Goal: Task Accomplishment & Management: Use online tool/utility

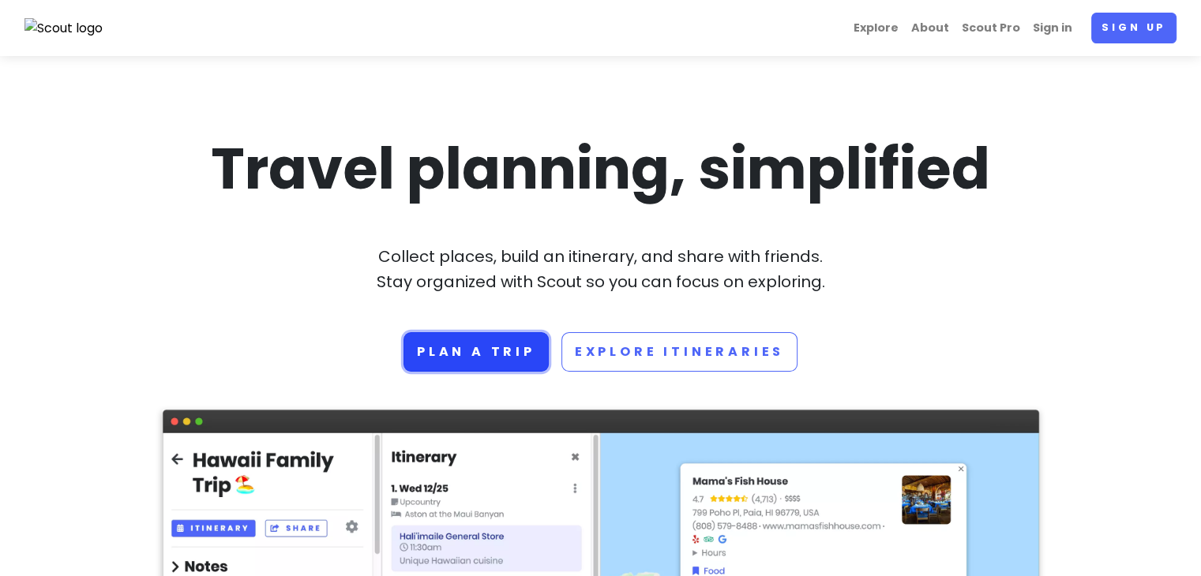
click at [500, 369] on link "Plan a trip" at bounding box center [475, 351] width 145 height 39
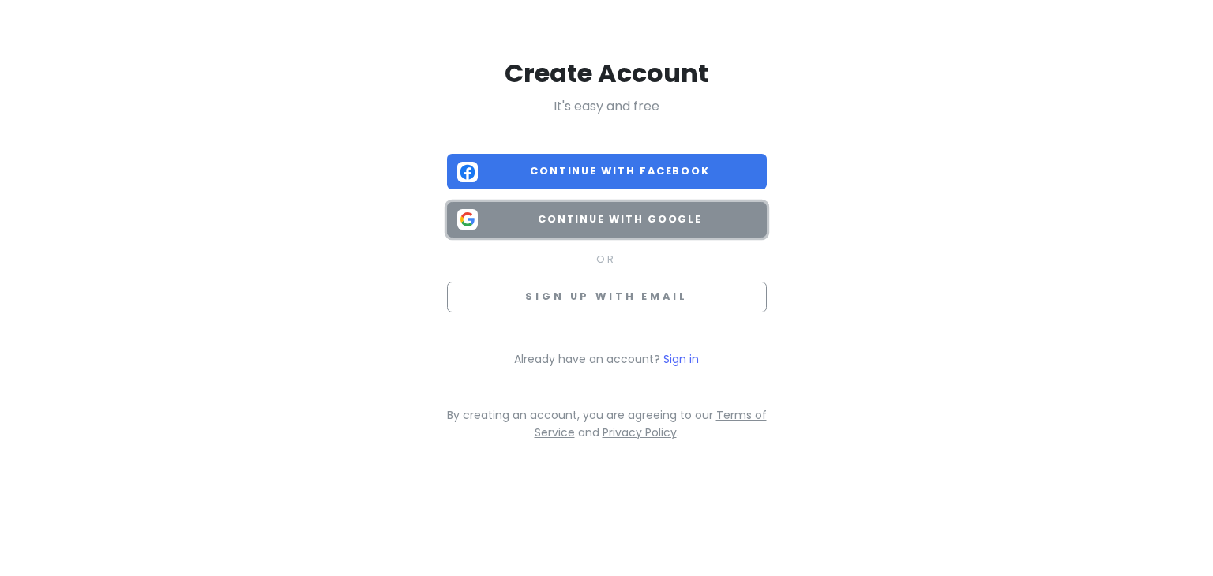
click at [534, 212] on span "Continue with Google" at bounding box center [620, 220] width 272 height 16
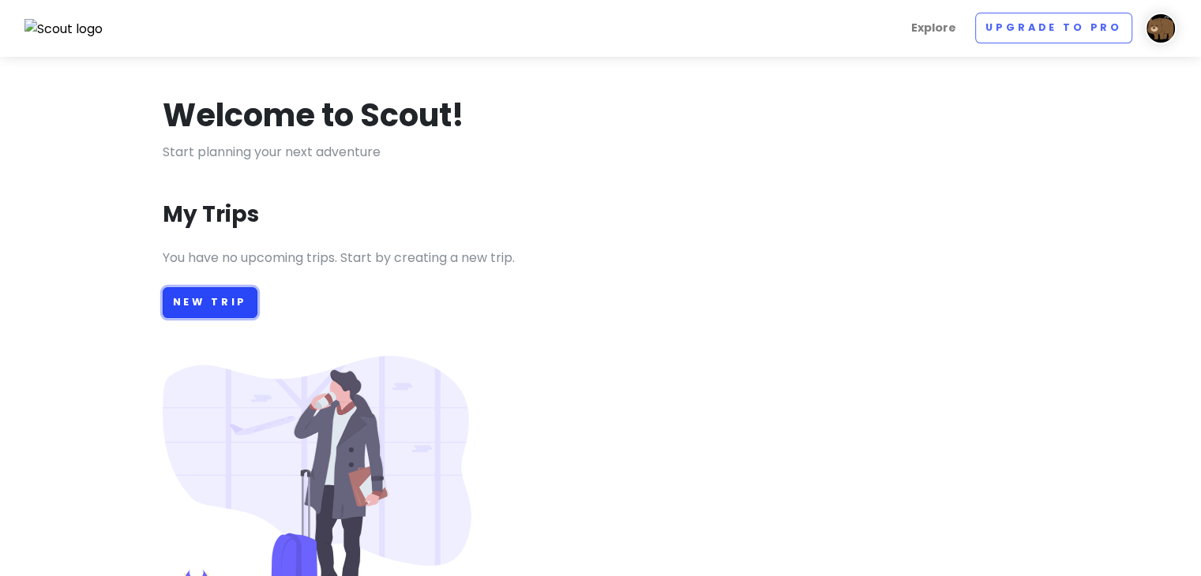
click at [190, 310] on link "New Trip" at bounding box center [211, 302] width 96 height 31
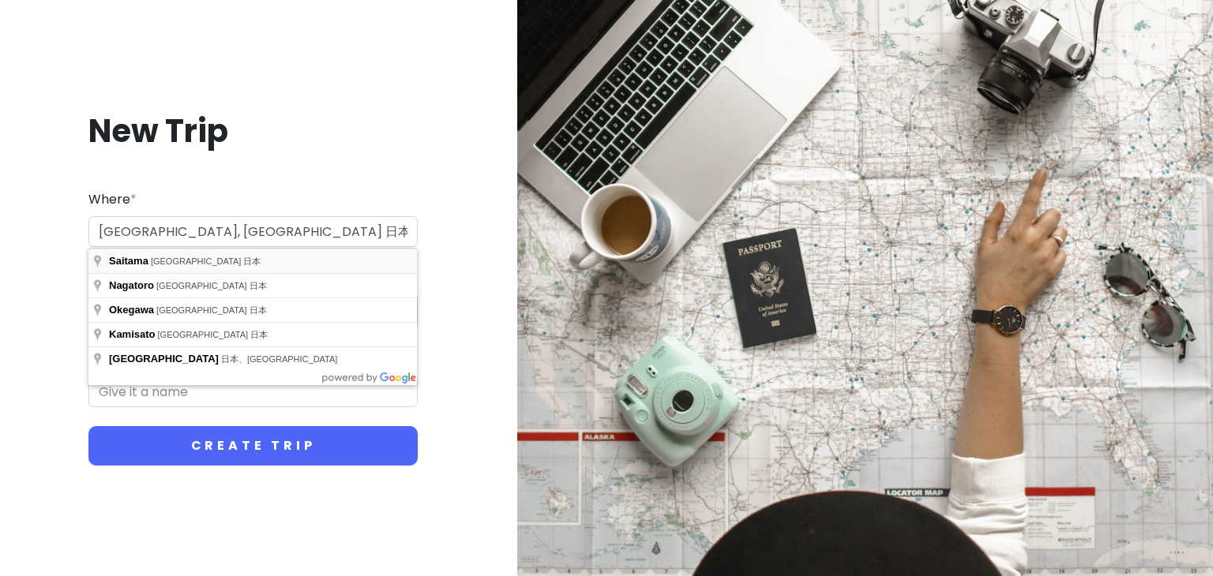
type input "日本、[GEOGRAPHIC_DATA][GEOGRAPHIC_DATA]"
type input "さいたま市 Trip"
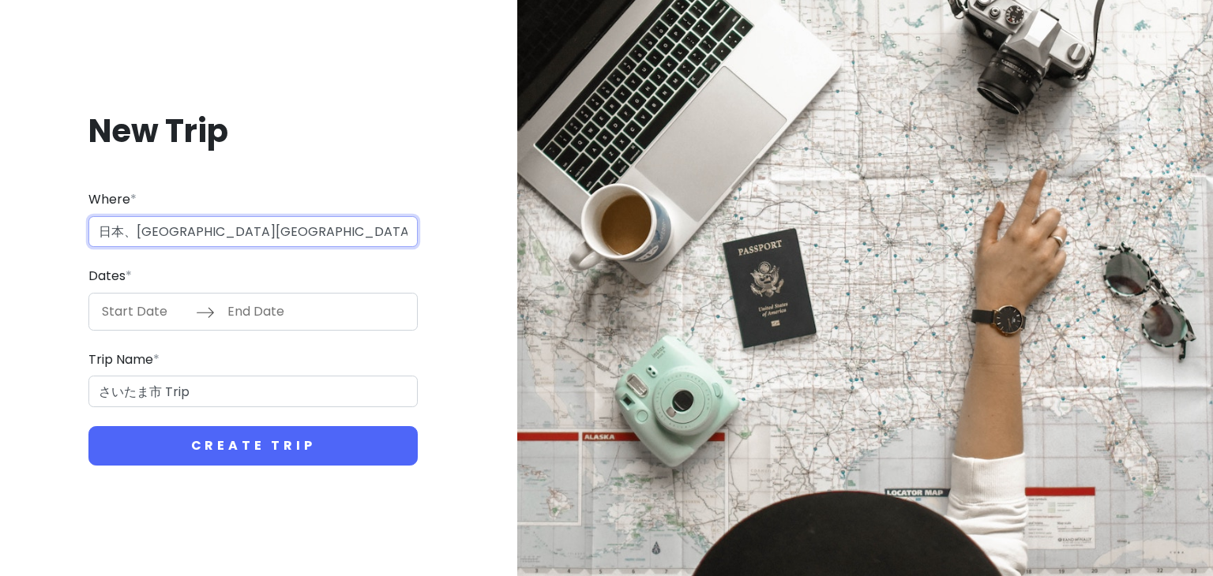
click at [273, 242] on input "日本、[GEOGRAPHIC_DATA][GEOGRAPHIC_DATA]" at bounding box center [252, 232] width 329 height 32
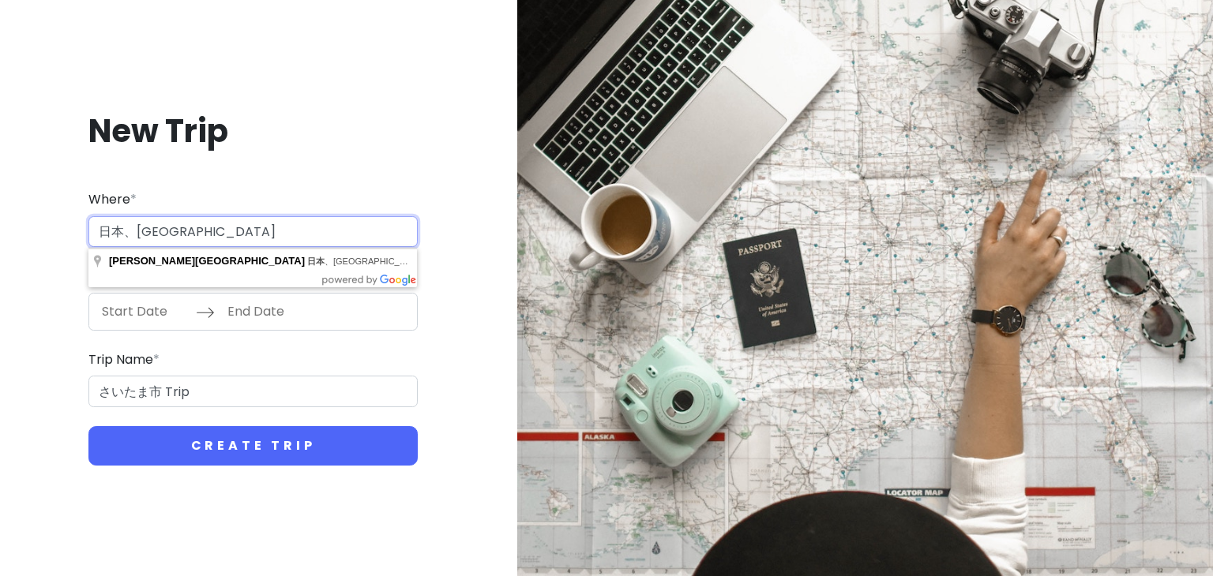
click at [88, 426] on button "Create Trip" at bounding box center [252, 445] width 329 height 39
type input "日本、[GEOGRAPHIC_DATA]"
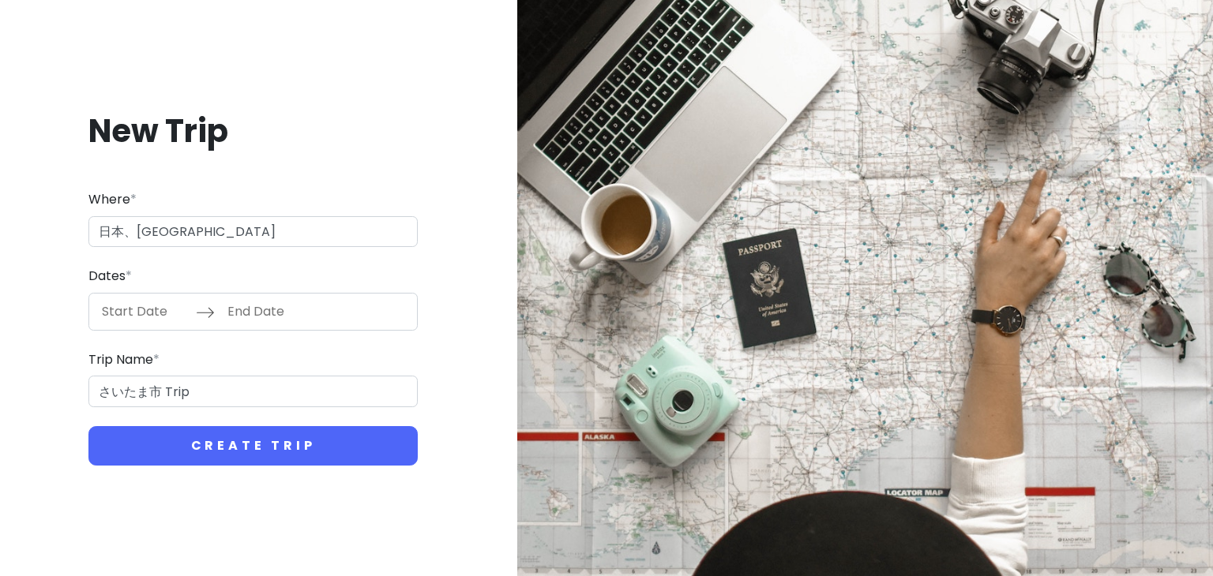
click at [249, 331] on form "Where * 日本、[GEOGRAPHIC_DATA] Dates * Navigate forward to interact with the cale…" at bounding box center [252, 327] width 329 height 276
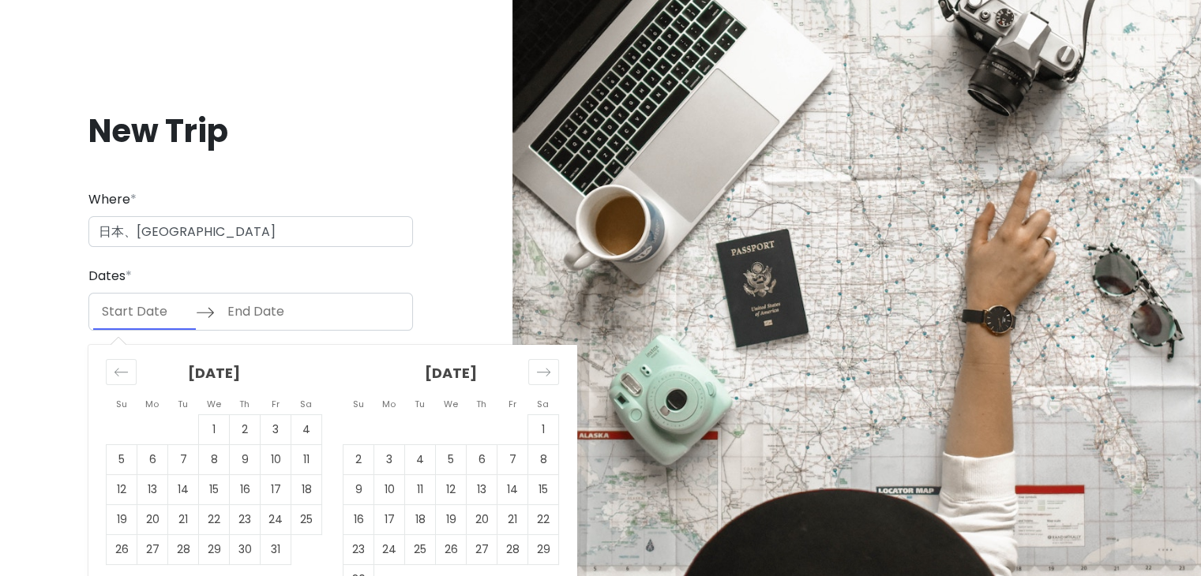
click at [136, 317] on input "Start Date" at bounding box center [144, 312] width 103 height 36
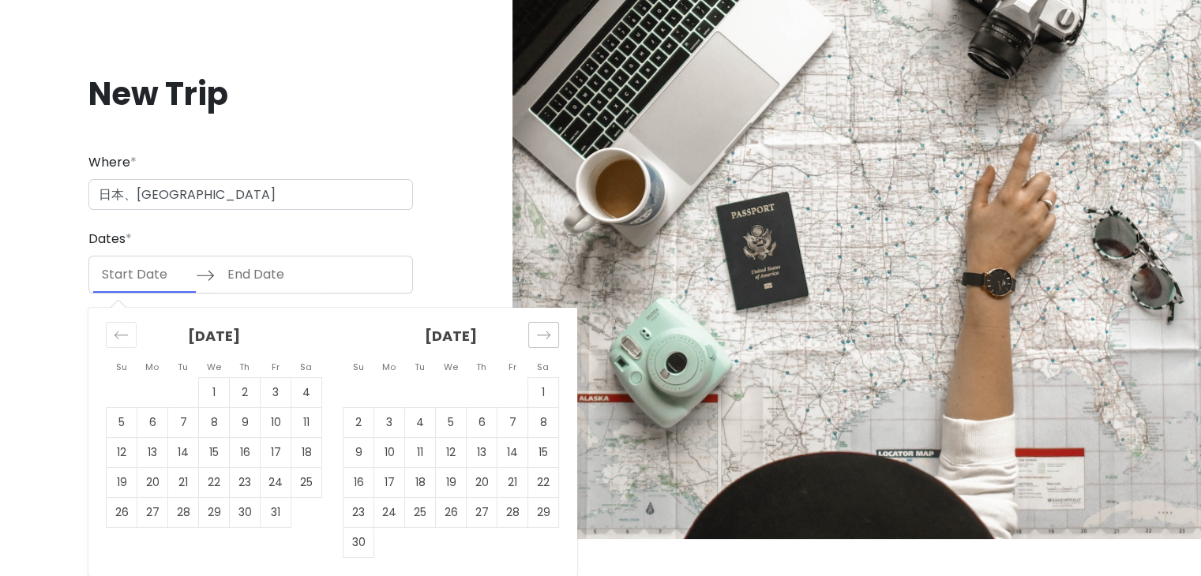
click at [542, 339] on icon "Move forward to switch to the next month." at bounding box center [543, 335] width 15 height 15
click at [544, 398] on td "6" at bounding box center [543, 392] width 31 height 30
type input "[DATE]"
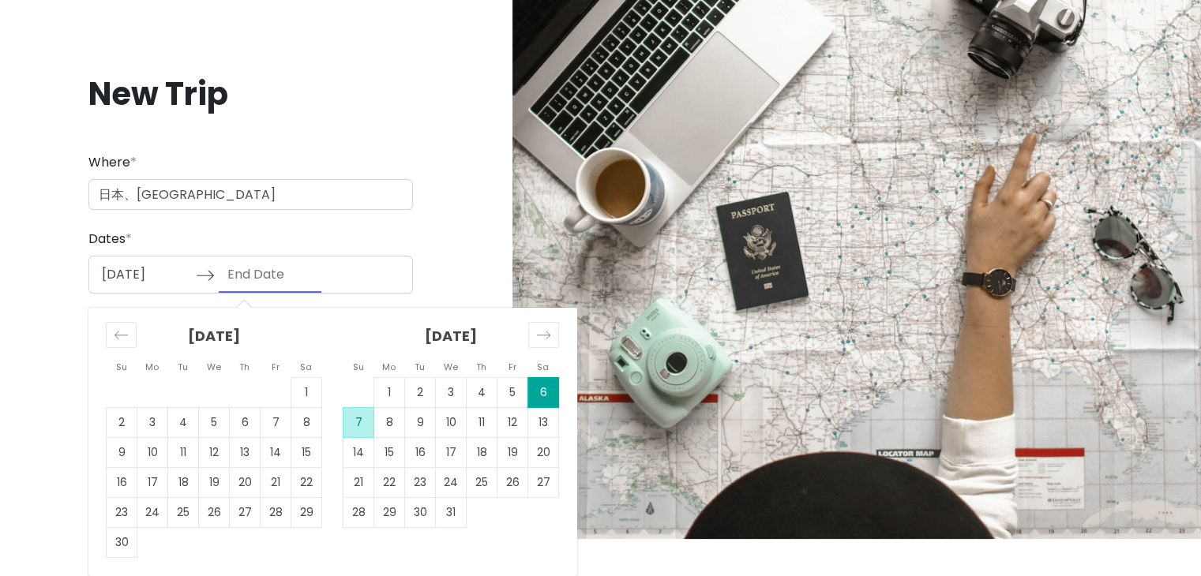
click at [365, 421] on td "7" at bounding box center [358, 422] width 31 height 30
type input "[DATE]"
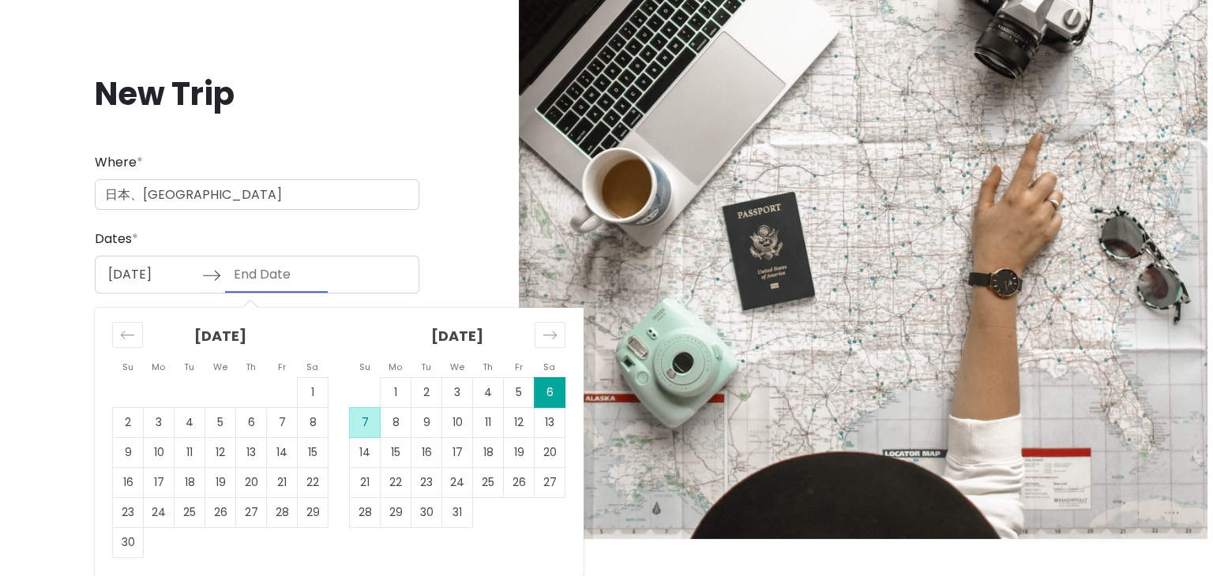
scroll to position [0, 0]
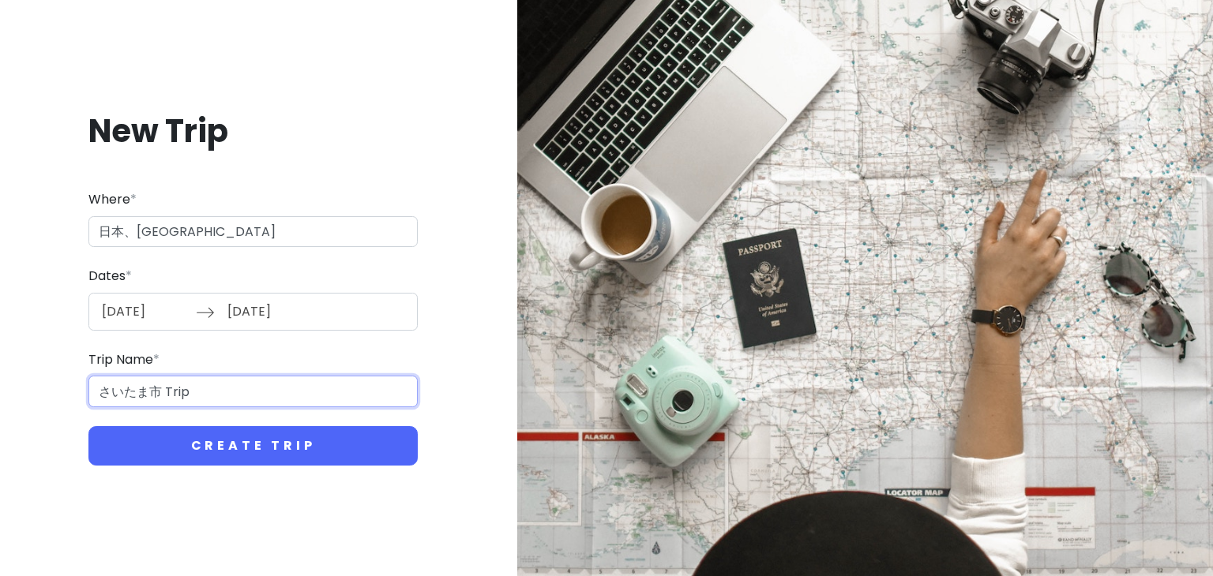
click at [316, 400] on input "さいたま市 Trip" at bounding box center [252, 392] width 329 height 32
type input "さ"
type input "ふ"
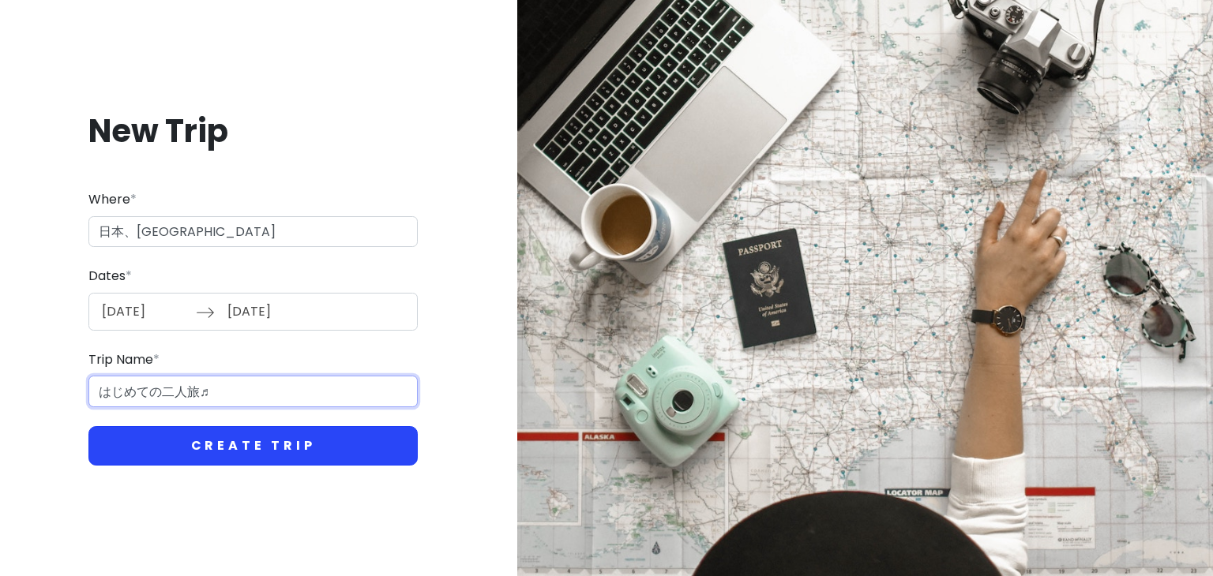
type input "はじめての二人旅♬"
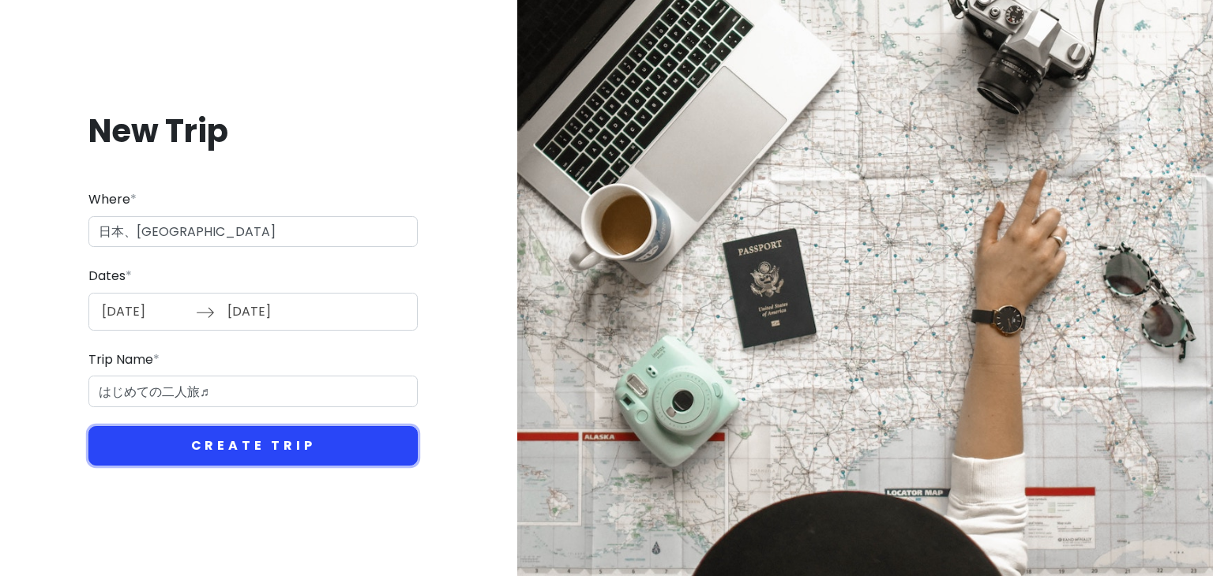
click at [271, 432] on button "Create Trip" at bounding box center [252, 445] width 329 height 39
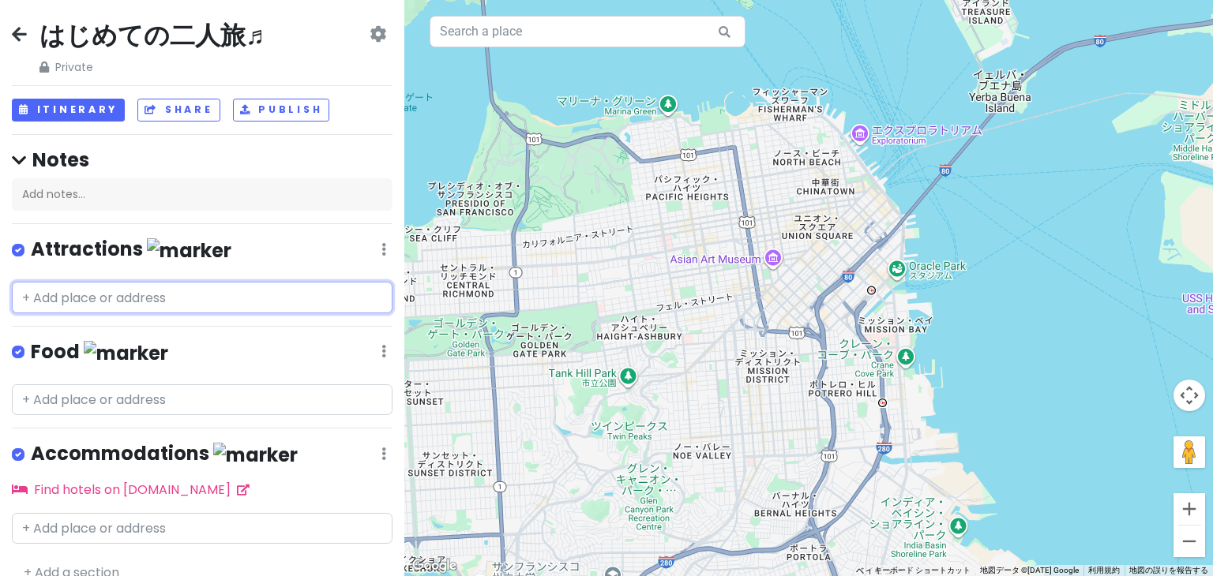
click at [252, 294] on input "text" at bounding box center [202, 298] width 380 height 32
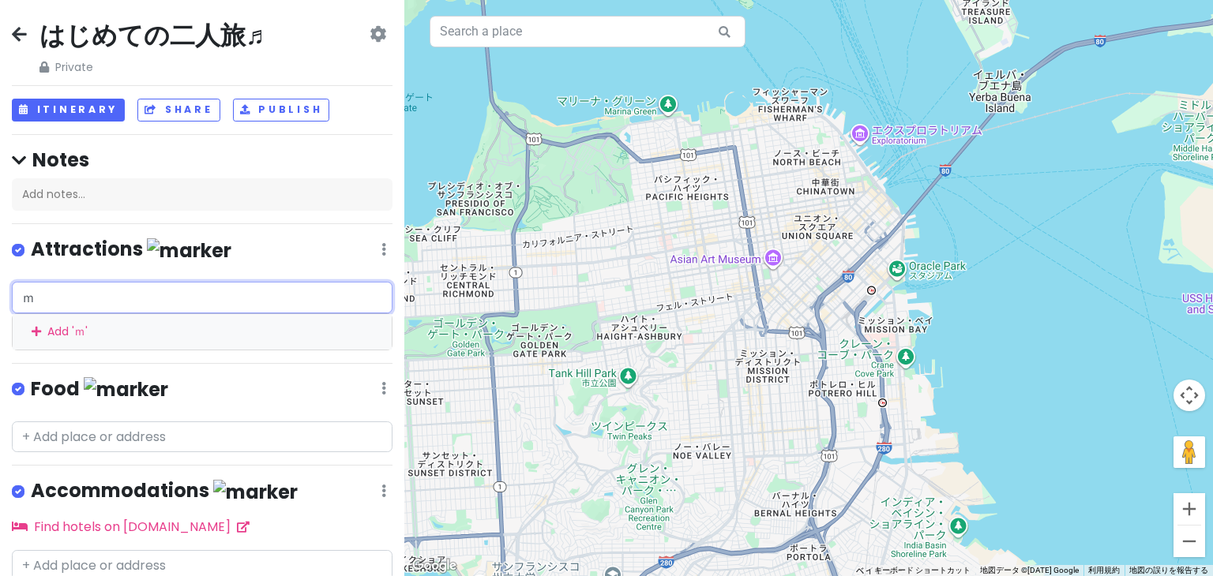
type input "む"
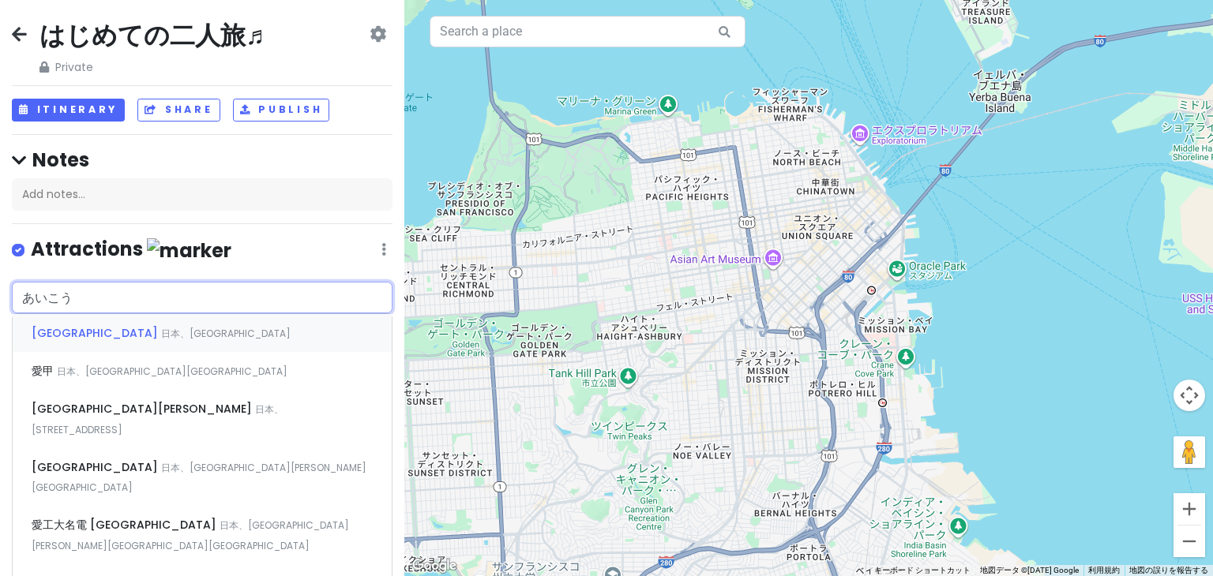
type input "愛甲[PERSON_NAME]"
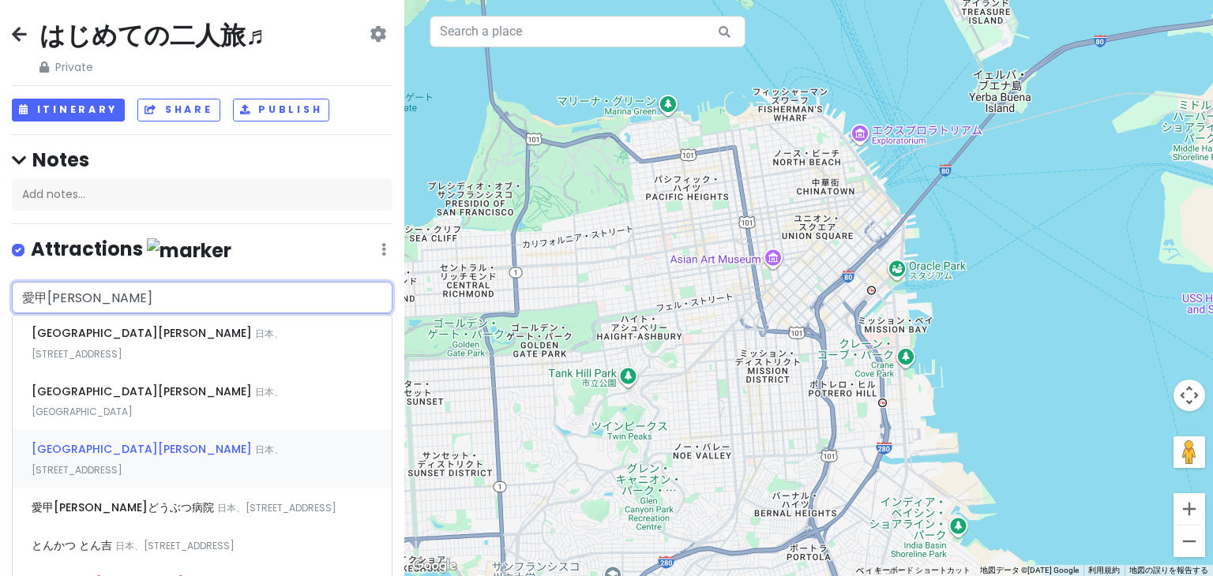
click at [206, 430] on div "[GEOGRAPHIC_DATA][PERSON_NAME] 日本、[STREET_ADDRESS]" at bounding box center [202, 459] width 379 height 58
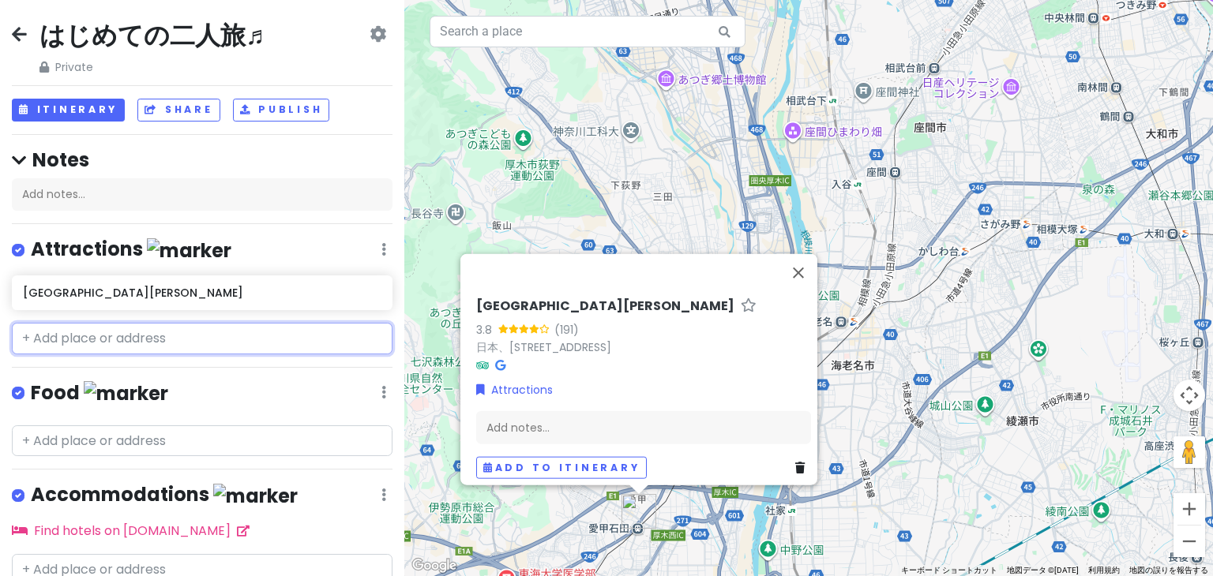
click at [197, 333] on input "text" at bounding box center [202, 339] width 380 height 32
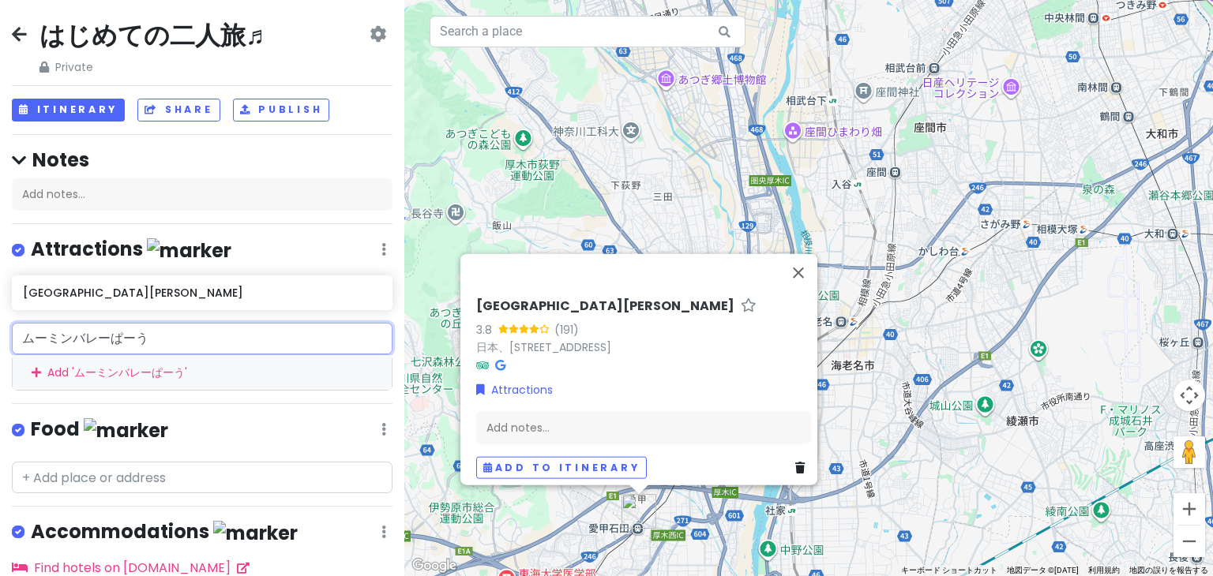
type input "ムーミンバレーぱー"
click at [131, 373] on div "Add ' ムーミンバレーぱー '" at bounding box center [202, 372] width 380 height 37
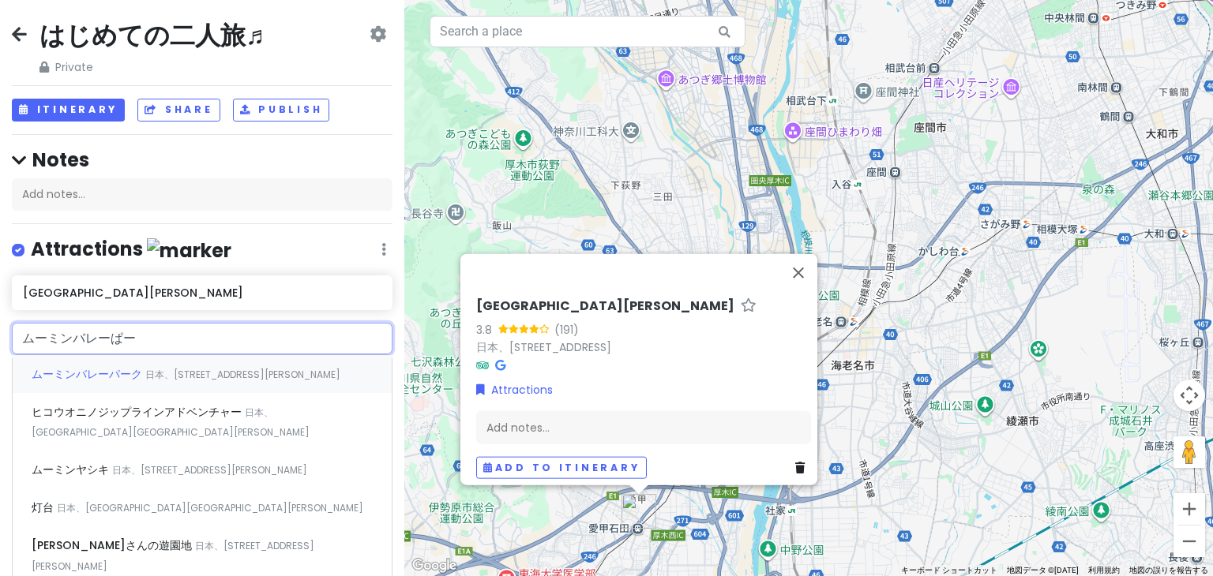
click at [131, 373] on span "ムーミンバレーパーク" at bounding box center [89, 374] width 114 height 16
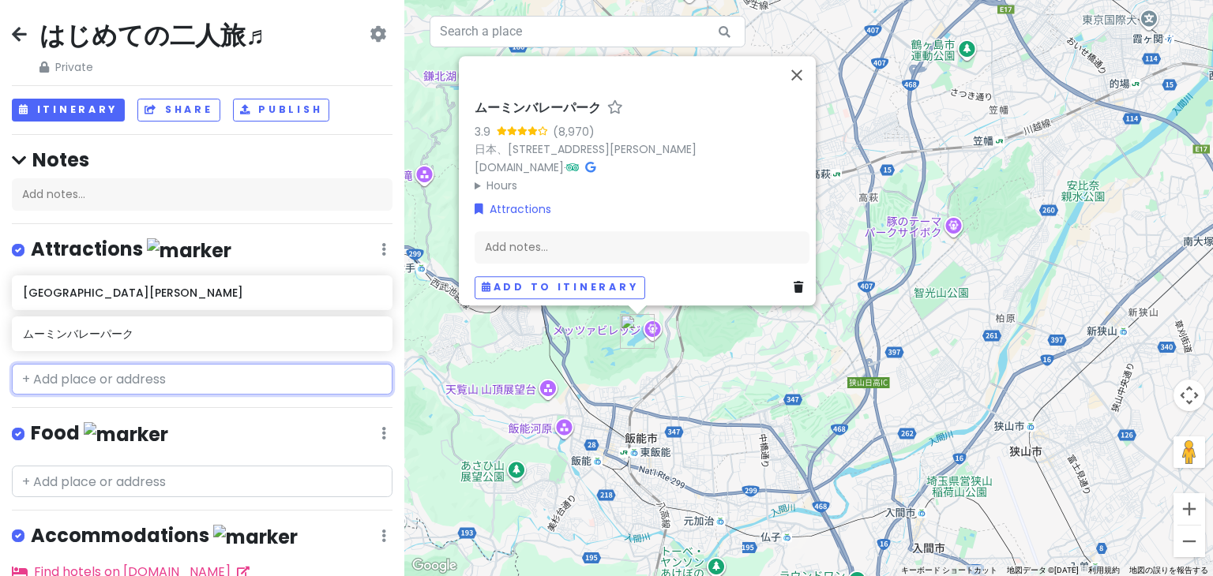
click at [126, 383] on input "text" at bounding box center [202, 380] width 380 height 32
click at [70, 365] on input "text" at bounding box center [202, 380] width 380 height 32
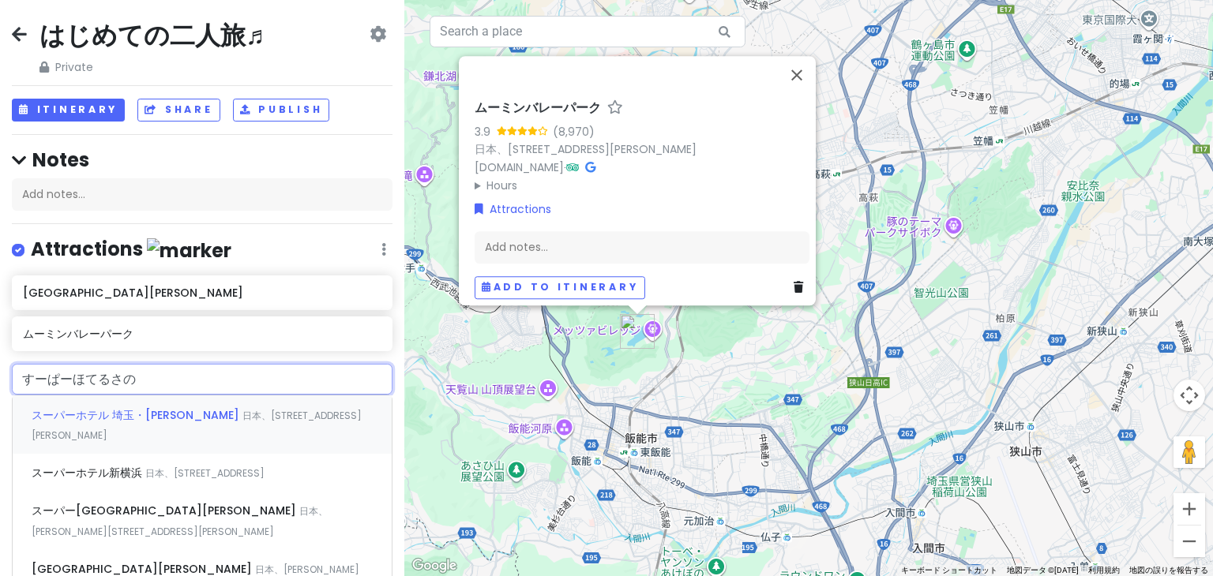
type input "スーパー[GEOGRAPHIC_DATA][PERSON_NAME]"
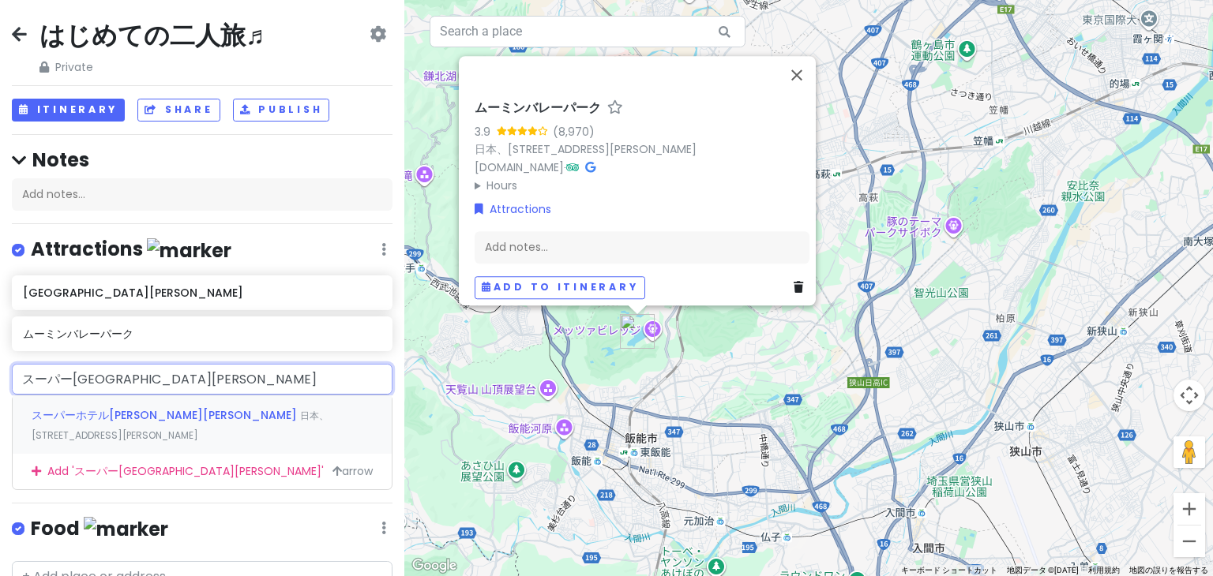
click at [101, 413] on span "スーパーホテル[PERSON_NAME][PERSON_NAME]" at bounding box center [166, 415] width 268 height 16
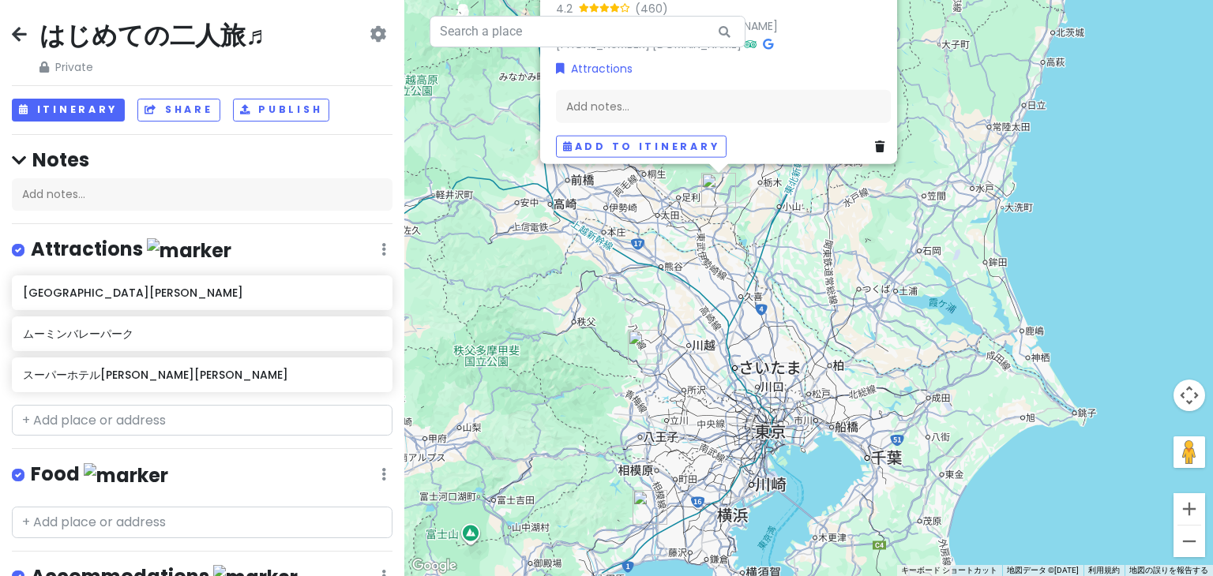
drag, startPoint x: 578, startPoint y: 484, endPoint x: 696, endPoint y: 285, distance: 231.5
click at [218, 415] on input "text" at bounding box center [202, 421] width 380 height 32
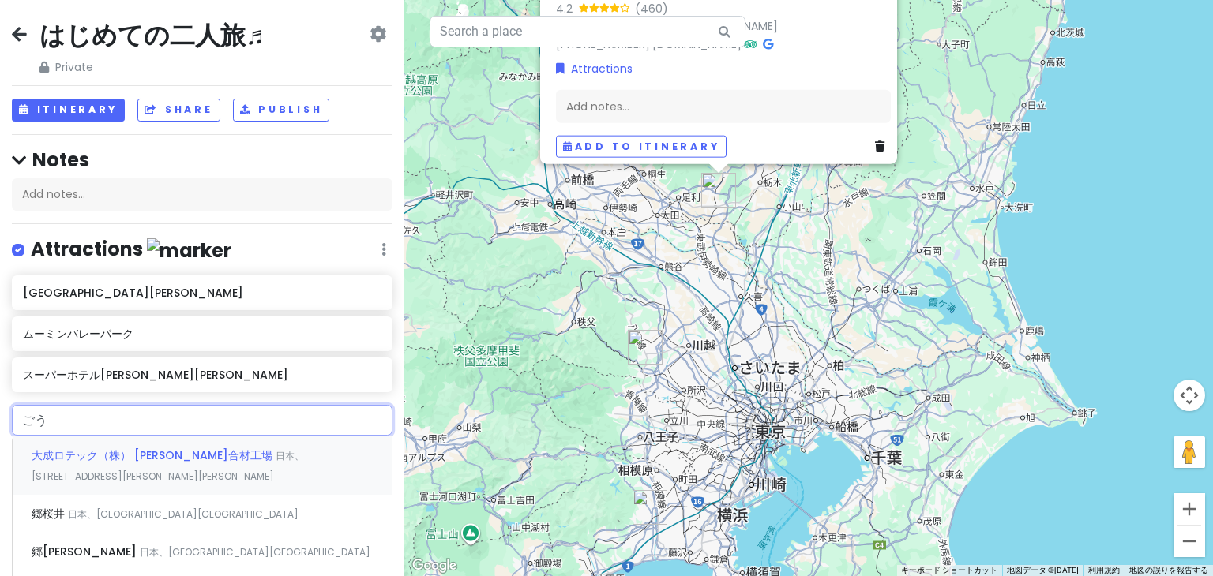
type input "ご"
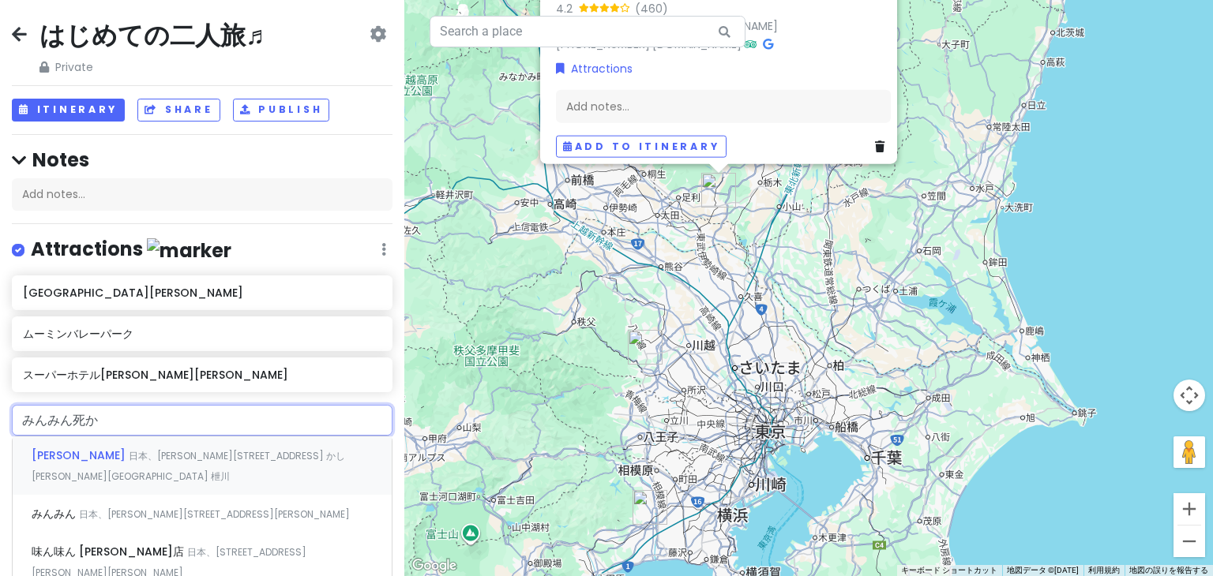
type input "みんみん鹿"
click at [146, 449] on span "[PERSON_NAME] [PERSON_NAME]店" at bounding box center [134, 456] width 205 height 16
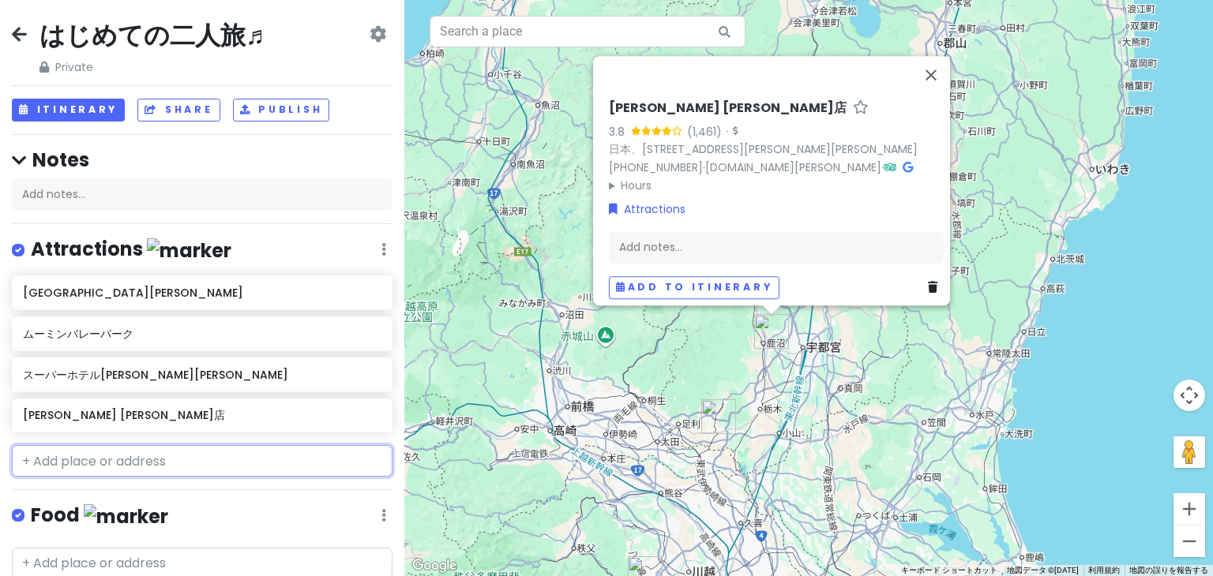
click at [141, 456] on input "text" at bounding box center [202, 461] width 380 height 32
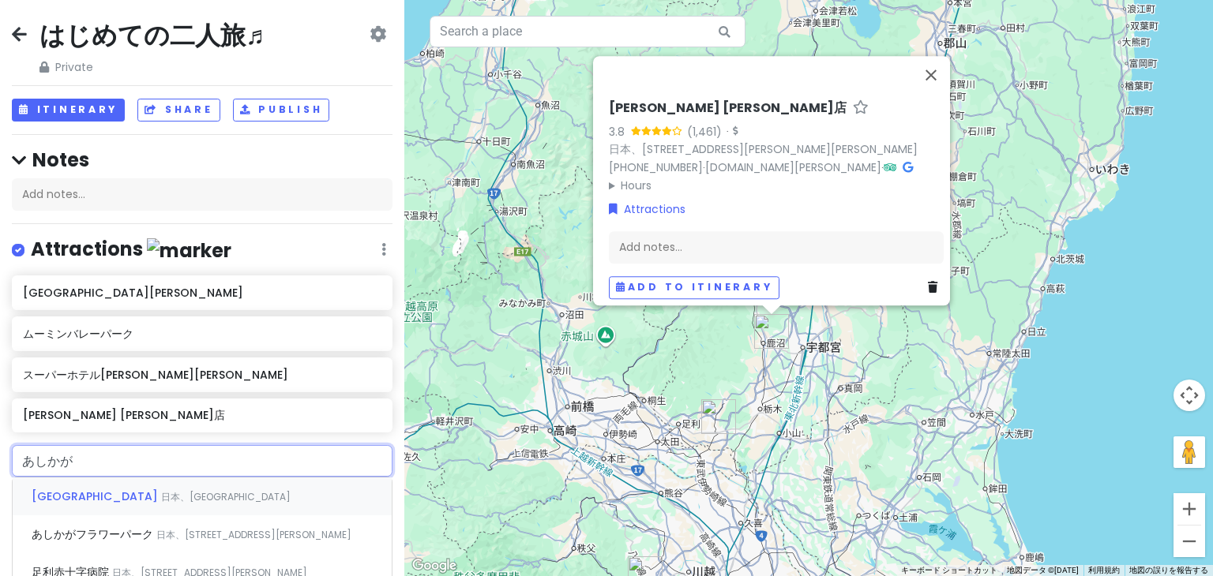
type input "あしかがフラワーパーク"
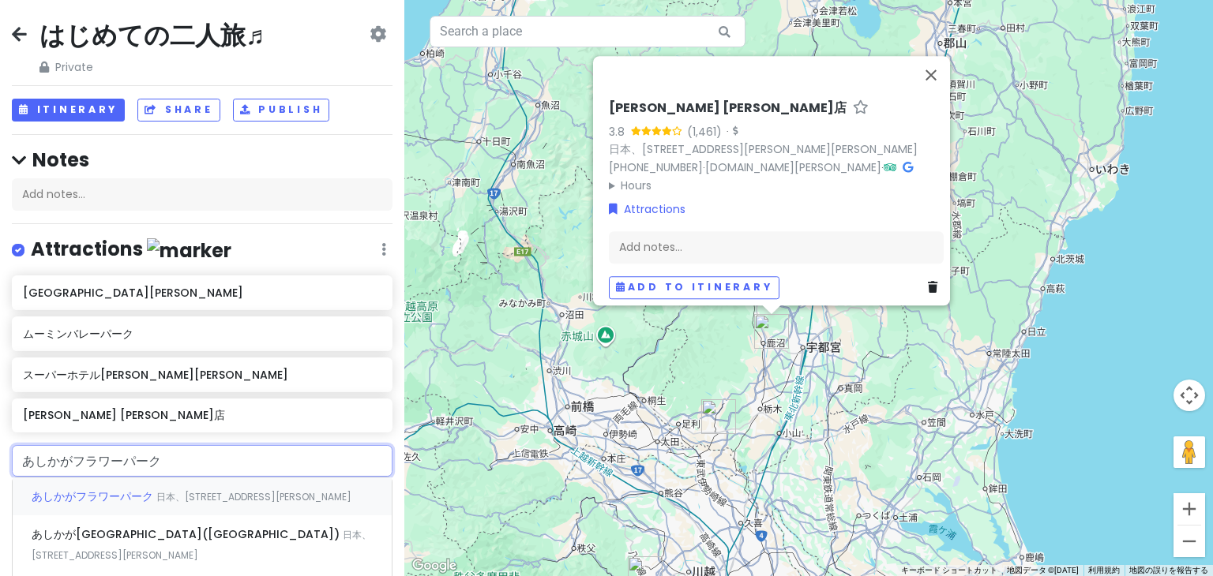
click at [76, 493] on span "あしかがフラワーパーク" at bounding box center [94, 497] width 125 height 16
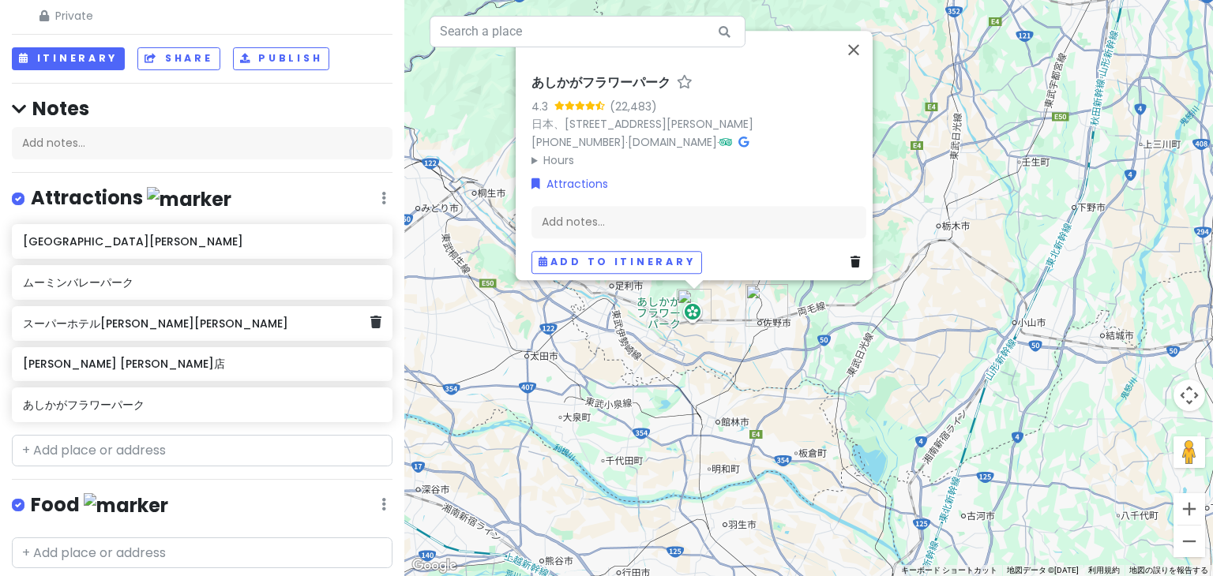
scroll to position [51, 0]
click at [272, 48] on button "Publish" at bounding box center [281, 59] width 97 height 23
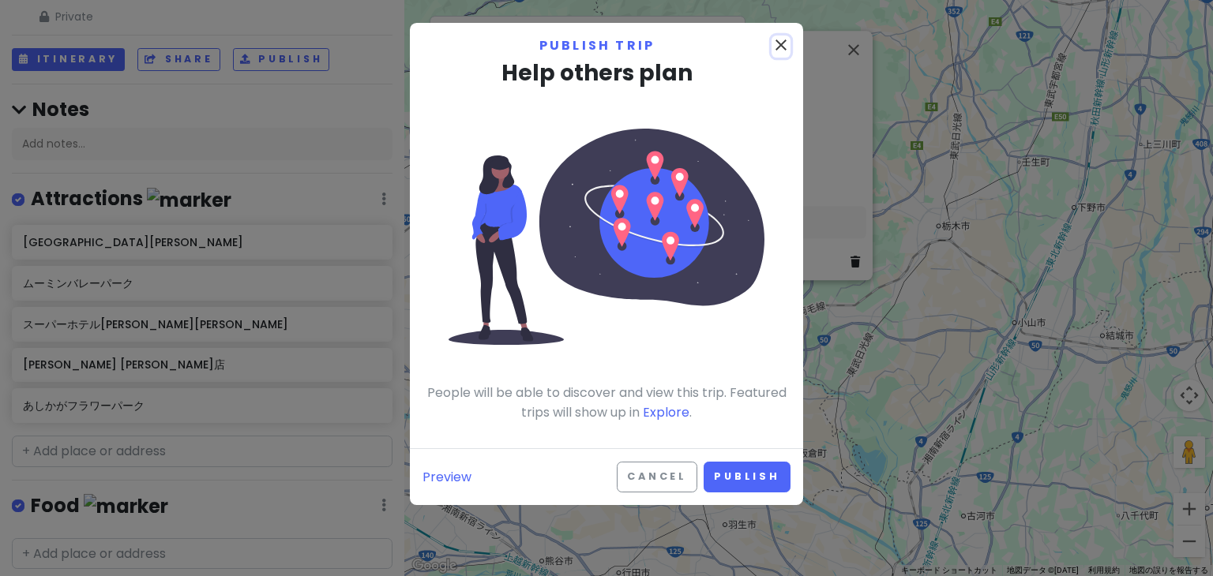
click at [783, 45] on icon "close" at bounding box center [780, 45] width 19 height 19
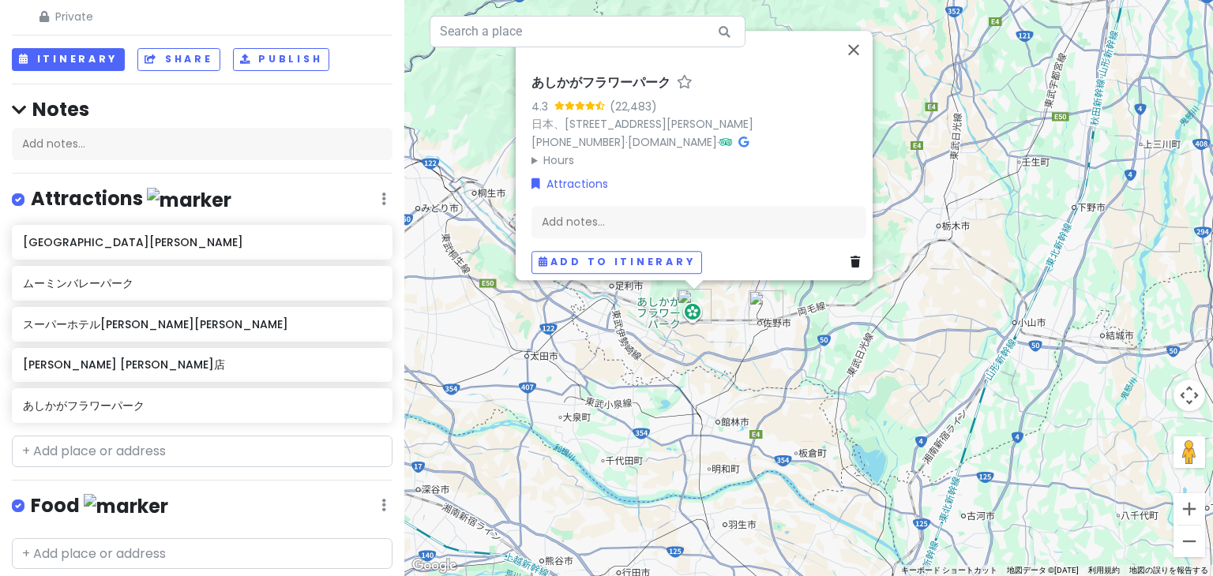
click at [316, 104] on h4 "Notes" at bounding box center [202, 109] width 380 height 24
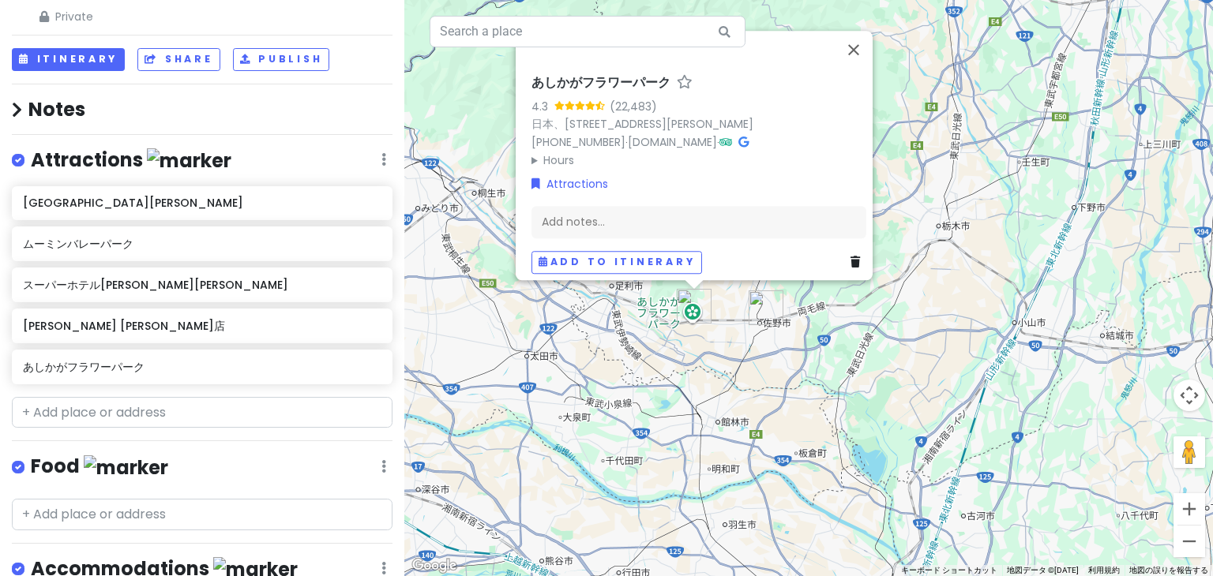
click at [316, 104] on h4 "Notes" at bounding box center [202, 109] width 380 height 24
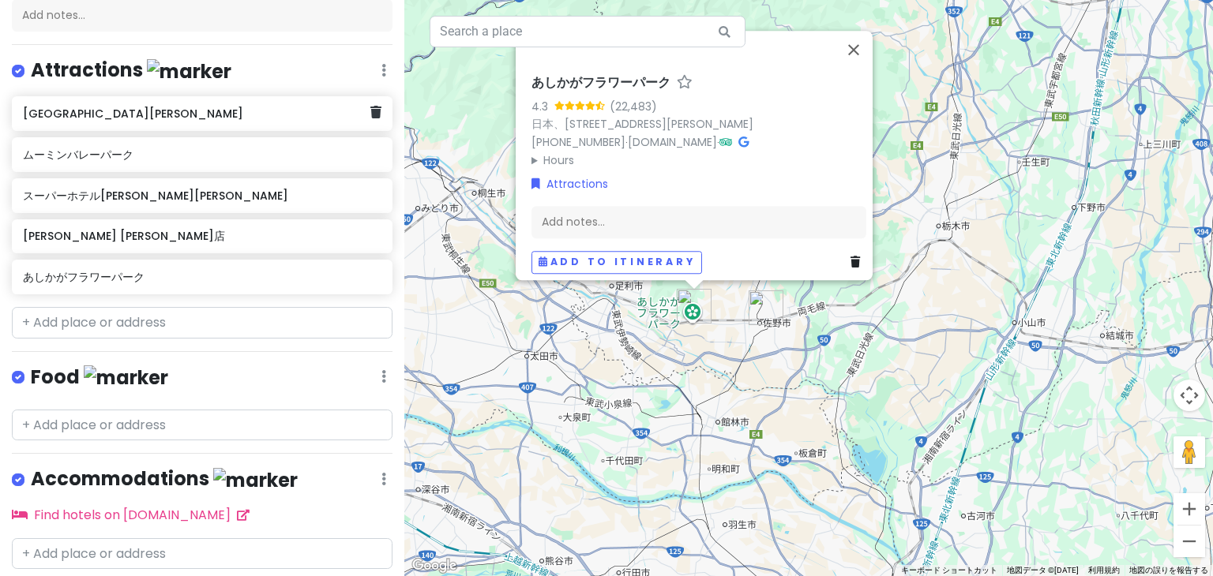
scroll to position [226, 0]
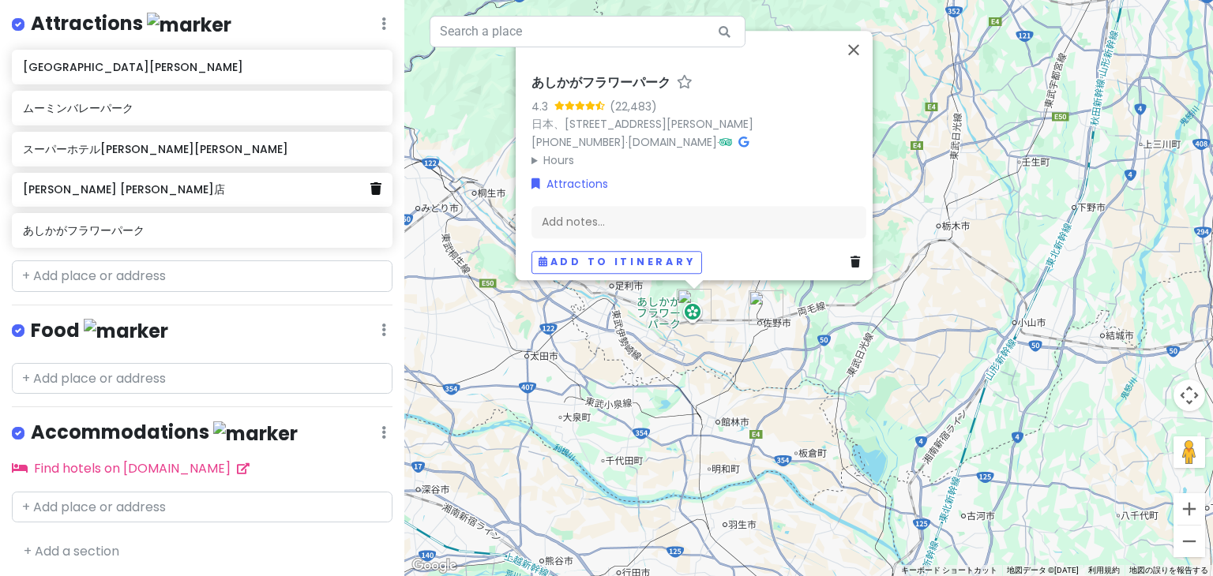
click at [370, 187] on icon at bounding box center [375, 188] width 11 height 13
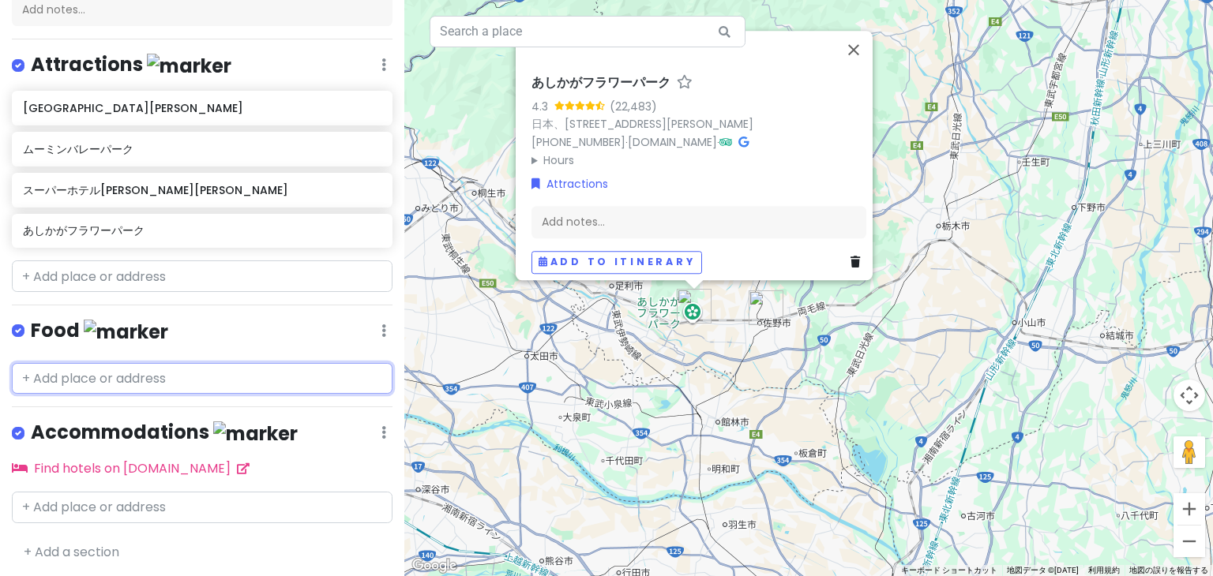
click at [193, 377] on input "text" at bounding box center [202, 379] width 380 height 32
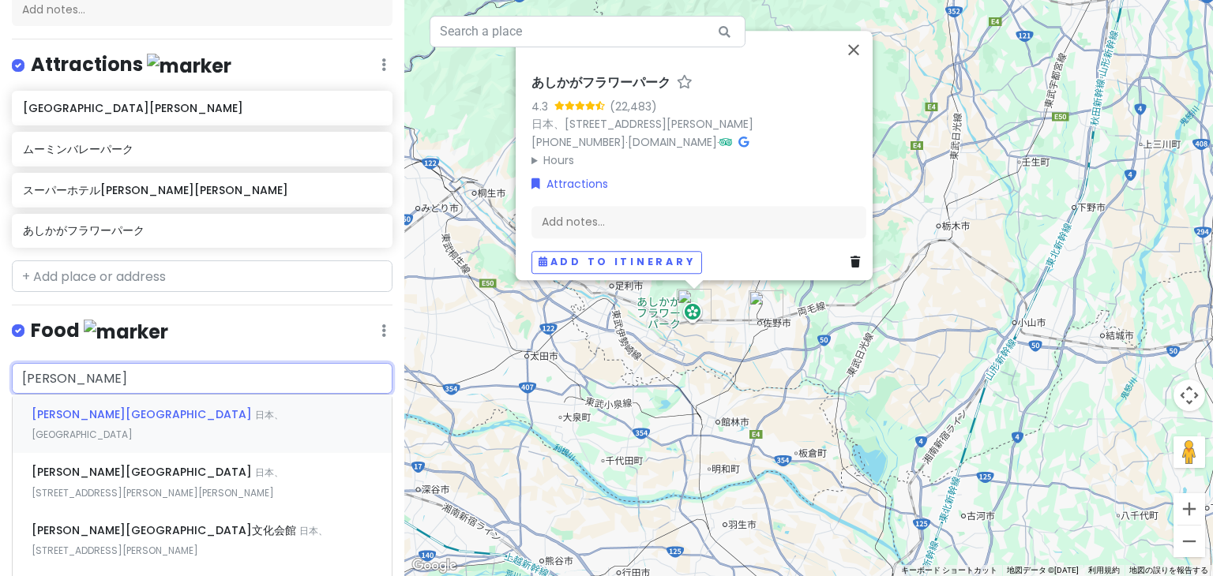
type input "[PERSON_NAME]"
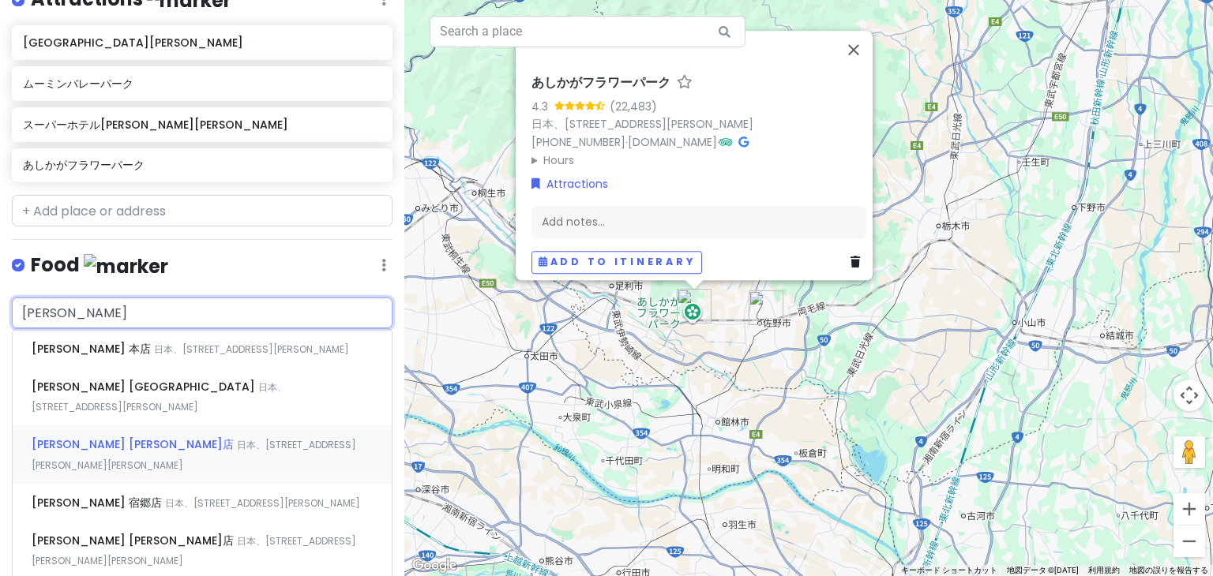
scroll to position [255, 0]
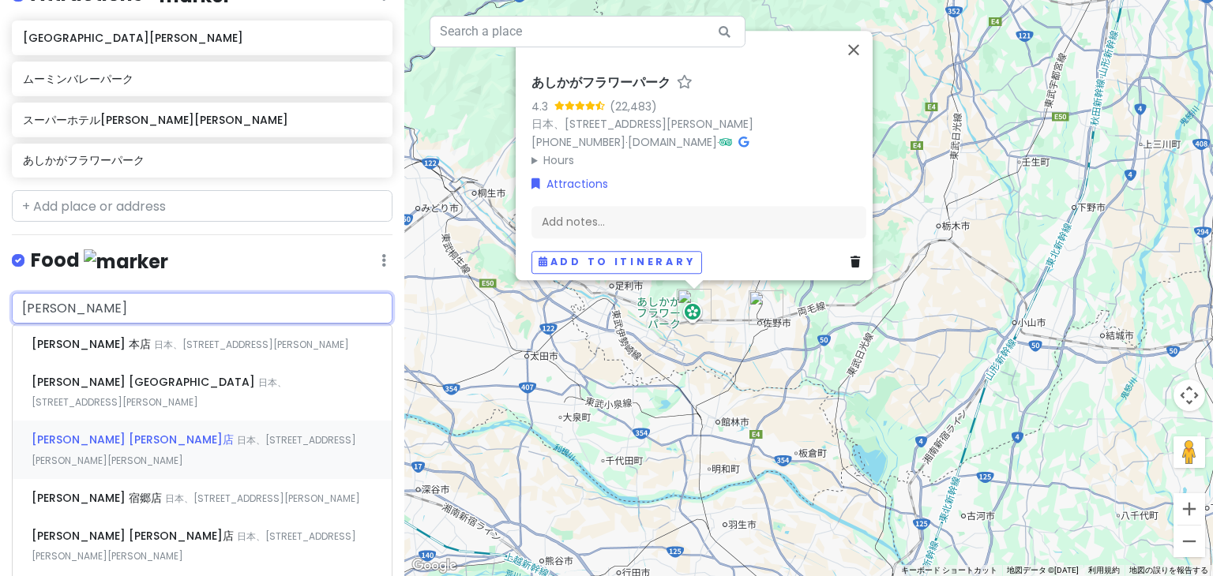
click at [142, 432] on span "[PERSON_NAME] [PERSON_NAME]店" at bounding box center [134, 440] width 205 height 16
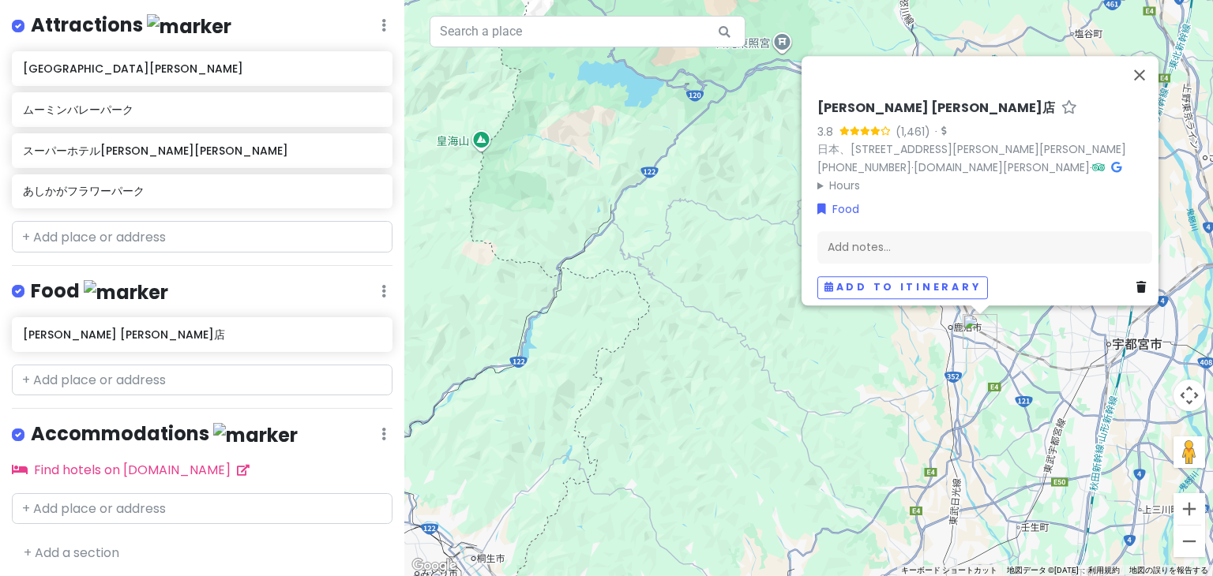
scroll to position [226, 0]
click at [370, 150] on icon at bounding box center [375, 147] width 11 height 13
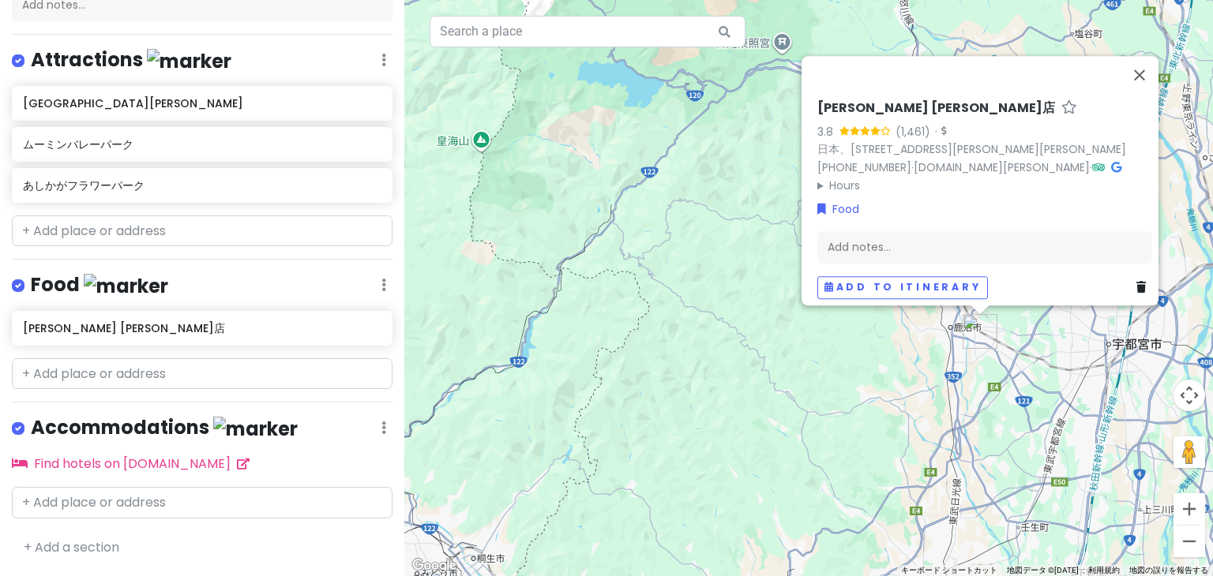
scroll to position [185, 0]
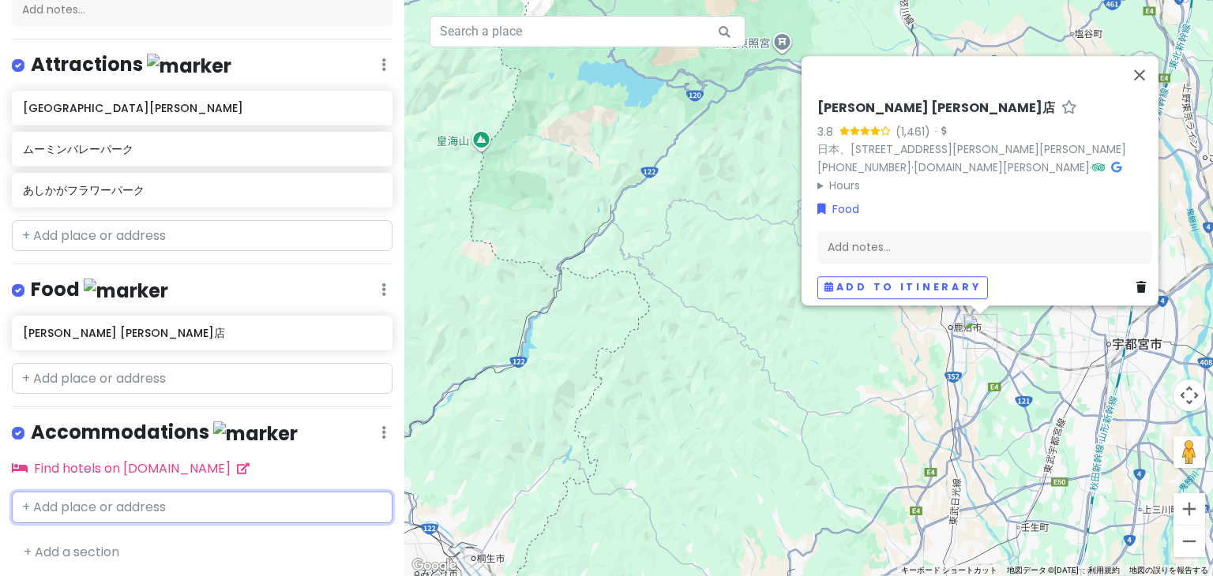
click at [193, 506] on input "text" at bounding box center [202, 508] width 380 height 32
type input "スーパーホテルさの"
click at [88, 542] on span "スーパーホテル[PERSON_NAME][PERSON_NAME]" at bounding box center [166, 543] width 268 height 16
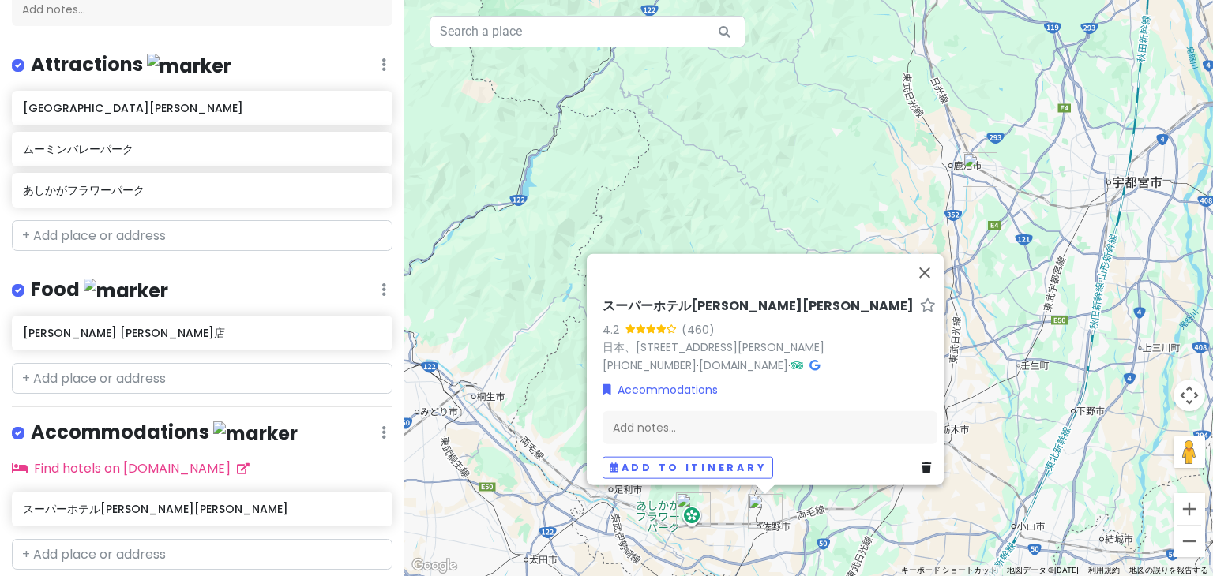
scroll to position [232, 0]
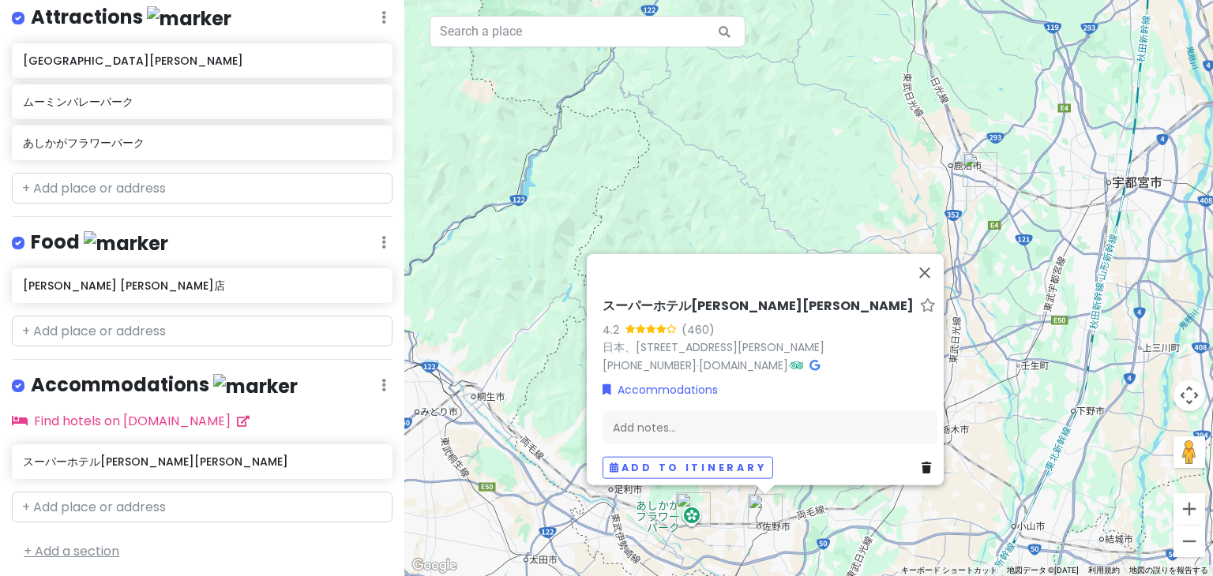
click at [68, 547] on link "+ Add a section" at bounding box center [72, 551] width 96 height 18
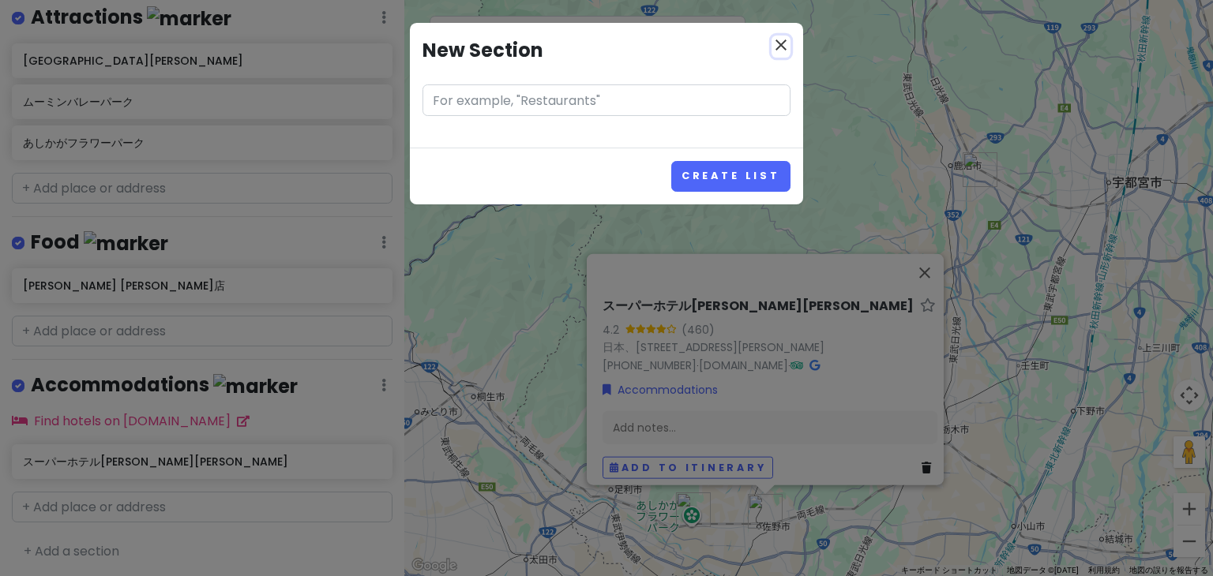
click at [781, 39] on icon "close" at bounding box center [780, 45] width 19 height 19
